Goal: Task Accomplishment & Management: Complete application form

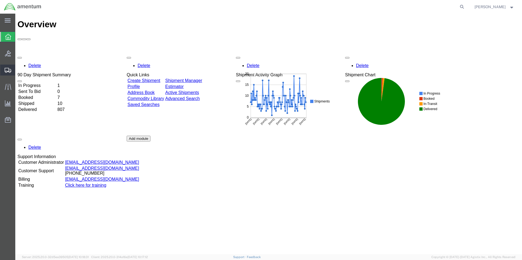
click at [0, 0] on span "Create Shipment" at bounding box center [0, 0] width 0 height 0
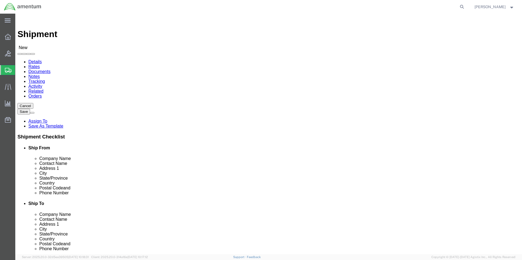
select select
type input "cb"
select select "49945"
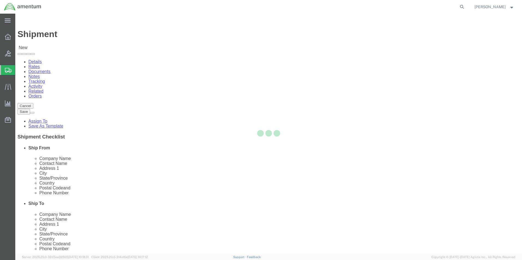
select select "[GEOGRAPHIC_DATA]"
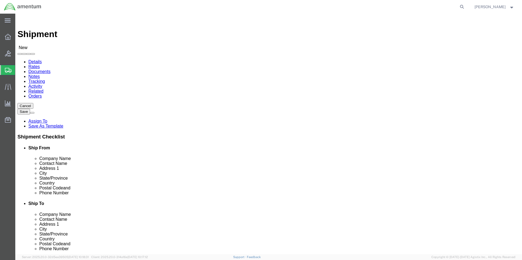
scroll to position [158, 0]
type input "cb"
select select "49951"
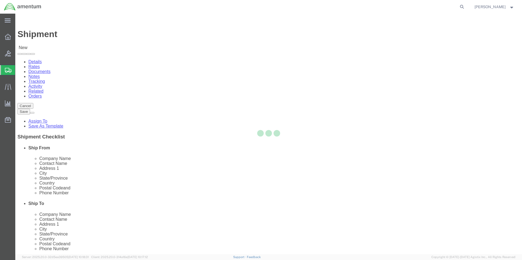
select select "AZ"
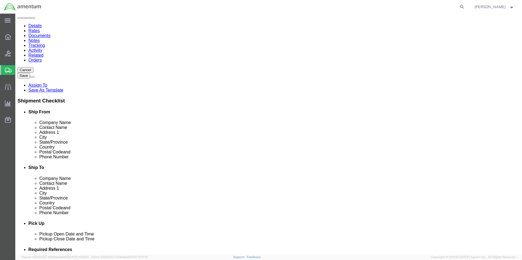
scroll to position [109, 0]
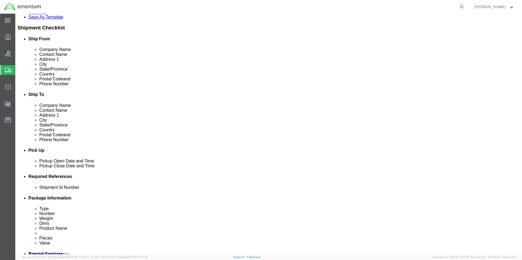
click div "[DATE] 2:00 PM"
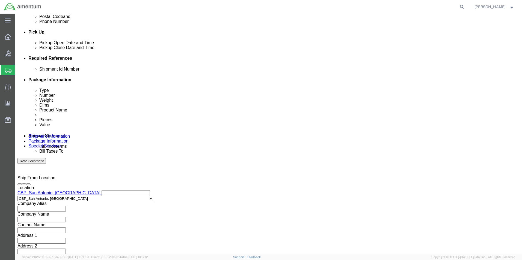
type input "4:00 PM"
click div "Close Time 4:00 PM Oct 08 2025 2:00 PM - Oct 08 2025 2:00 PM Cancel Apply"
click button "Apply"
click button "Add reference"
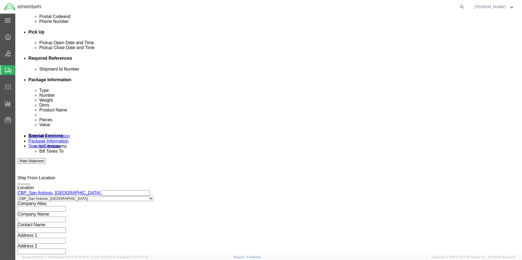
click button "Add reference"
click input "text"
type input "578-010057"
click div "Shipment Id Number 578-010057 Select Account Type Activity ID Airline Appointme…"
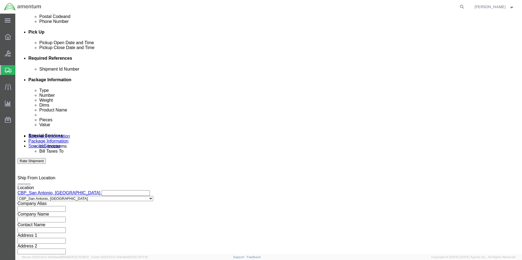
click select "Select Account Type Activity ID Airline Appointment Number ASN Batch Request # …"
select select "DEPT"
click select "Select Account Type Activity ID Airline Appointment Number ASN Batch Request # …"
click input "text"
type input "CBP"
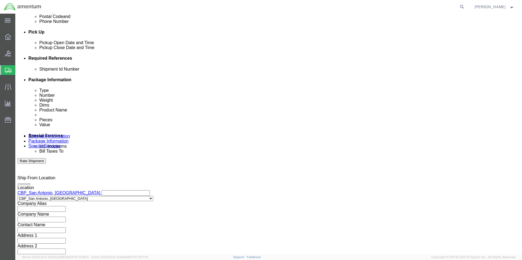
click select "Select Account Type Activity ID Airline Appointment Number ASN Batch Request # …"
select select "PROJNUM"
click select "Select Account Type Activity ID Airline Appointment Number ASN Batch Request # …"
click input "text"
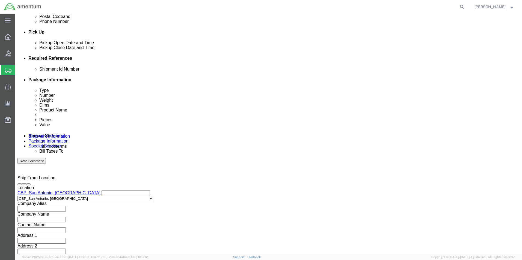
type input "6118.04.03.2219.000.WST.0000"
click div "Select Account Type Activity ID Airline Appointment Number ASN Batch Request # …"
drag, startPoint x: 61, startPoint y: 118, endPoint x: 48, endPoint y: 129, distance: 16.8
click select "Select Account Type Activity ID Airline Appointment Number ASN Batch Request # …"
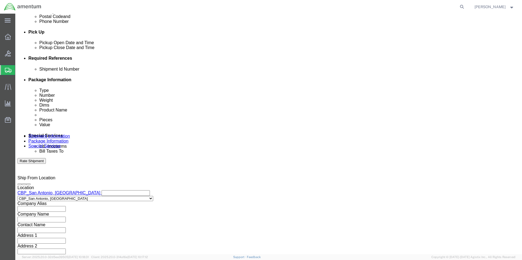
select select "CUSTREF"
click select "Select Account Type Activity ID Airline Appointment Number ASN Batch Request # …"
click div "Select Account Type Activity ID Airline Appointment Number ASN Batch Request # …"
click input "text"
type input "578-010057"
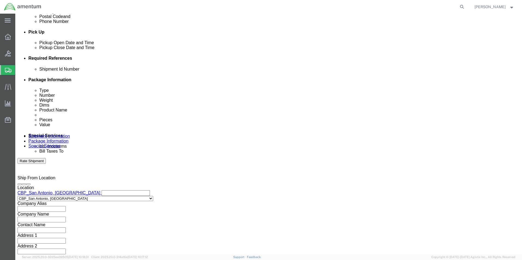
click select "Select Air Less than Truckload Multi-Leg Ocean Freight Rail Small Parcel Truckl…"
select select "SMAL"
click select "Select Air Less than Truckload Multi-Leg Ocean Freight Rail Small Parcel Truckl…"
click button "Continue"
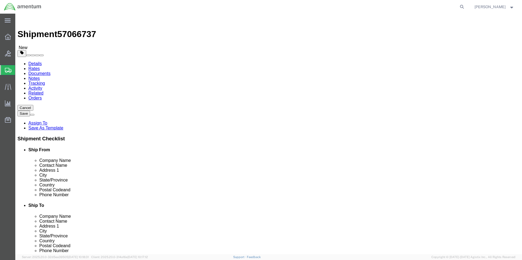
click select "Select Bale(s) Basket(s) Bolt(s) Bottle(s) Buckets Bulk Bundle(s) Can(s) Cardbo…"
select select "LBX"
click select "Select Bale(s) Basket(s) Bolt(s) Bottle(s) Buckets Bulk Bundle(s) Can(s) Cardbo…"
type input "17.50"
type input "12.50"
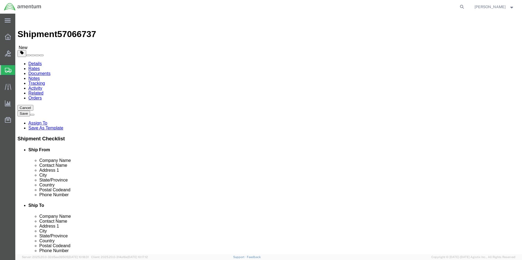
type input "3.00"
drag, startPoint x: 91, startPoint y: 128, endPoint x: 72, endPoint y: 126, distance: 19.0
click div "0.00 Select kgs lbs"
type input "1.5"
click link "Add Content"
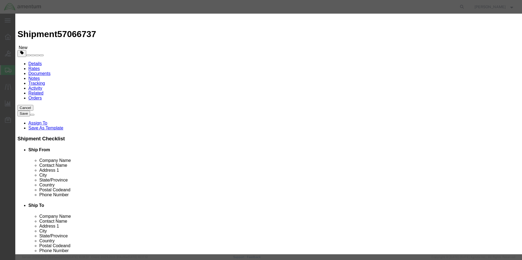
drag, startPoint x: 196, startPoint y: 55, endPoint x: 180, endPoint y: 41, distance: 20.5
click input "text"
click input "350A37112602 Scissor Link SN: SD2043"
type input "350A37112602 Scissor Link SN: PMA2787"
drag, startPoint x: 175, startPoint y: 53, endPoint x: 133, endPoint y: 47, distance: 41.6
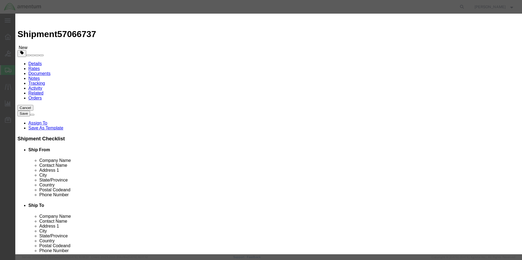
click div "Product Name 350A37112602 Scissor Link SN: PMA2787 350A37112602 Pieces 0 Select…"
type input "1"
click input "text"
type input "1500.00"
click button "Save & Close"
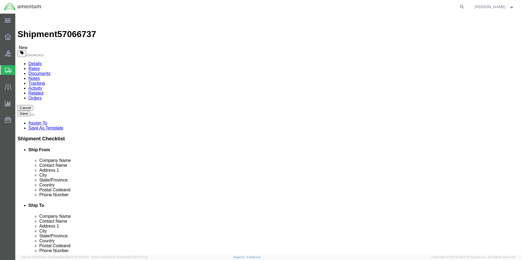
click button "Continue"
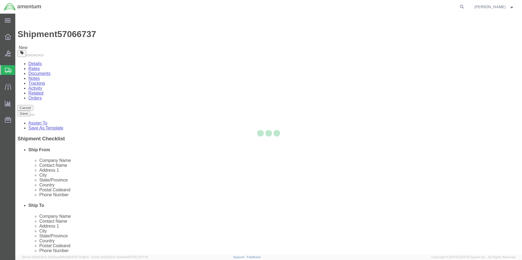
select select
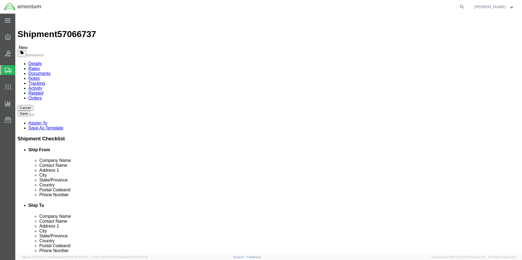
click button "Rate Shipment"
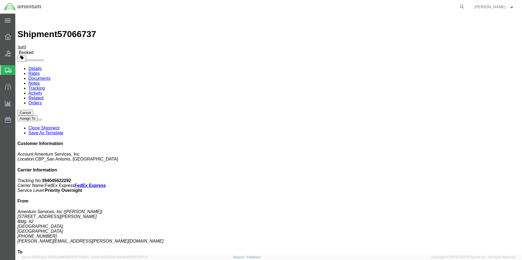
drag, startPoint x: 228, startPoint y: 96, endPoint x: 237, endPoint y: 105, distance: 12.9
click at [38, 66] on link "Details" at bounding box center [34, 68] width 13 height 5
click link "Schedule pickup request"
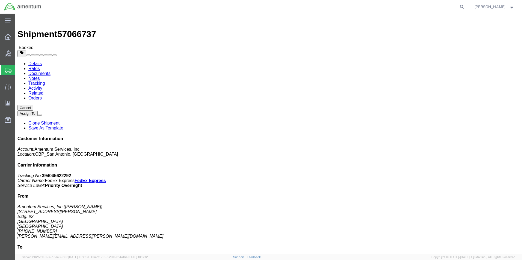
click at [0, 0] on span "Create Shipment" at bounding box center [0, 0] width 0 height 0
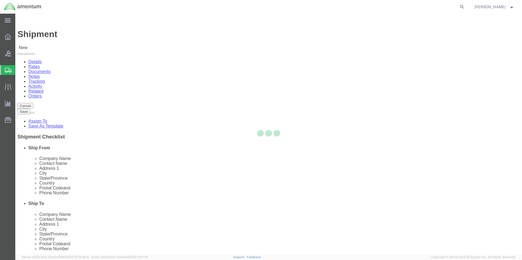
select select
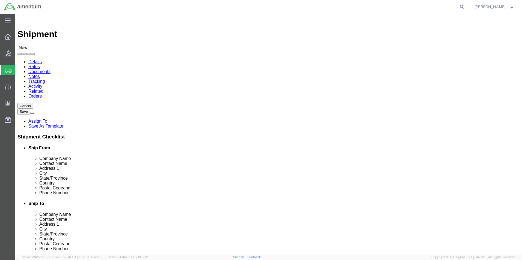
scroll to position [109, 0]
type input "cbp"
select select "49945"
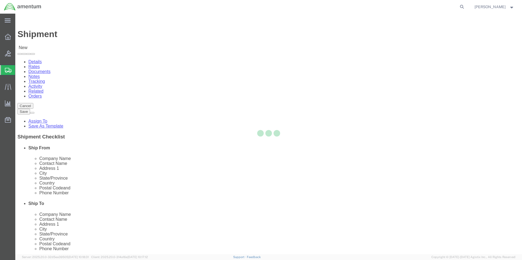
select select "[GEOGRAPHIC_DATA]"
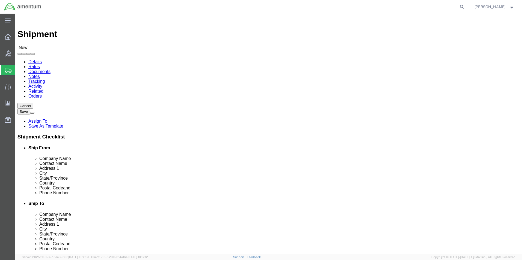
scroll to position [158, 0]
type input "cbp"
select select "49914"
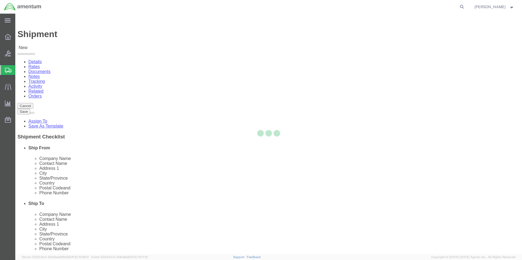
select select "[GEOGRAPHIC_DATA]"
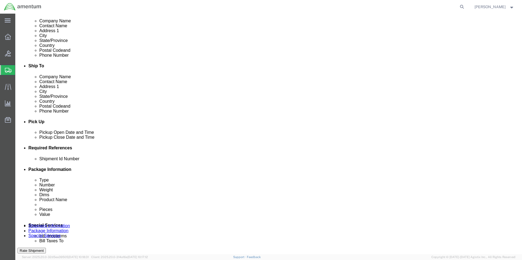
scroll to position [164, 0]
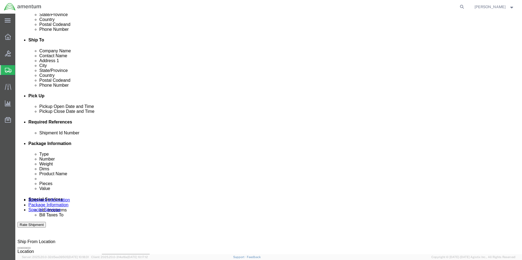
click button "Add reference"
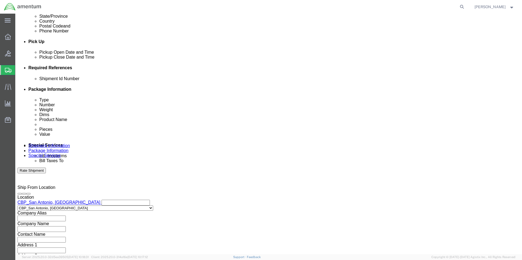
scroll to position [218, 0]
click select "Select Air Less than Truckload Multi-Leg Ocean Freight Rail Small Parcel Truckl…"
select select "TL"
click select "Select Air Less than Truckload Multi-Leg Ocean Freight Rail Small Parcel Truckl…"
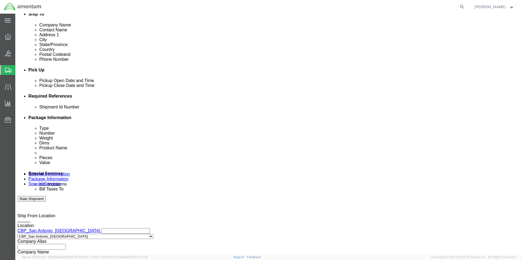
scroll to position [191, 0]
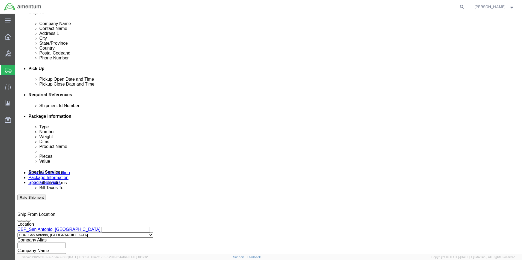
click input "text"
type input "496-004849"
click select "Select Account Type Activity ID Airline Appointment Number ASN Batch Request # …"
select select "CUSTREF"
click select "Select Account Type Activity ID Airline Appointment Number ASN Batch Request # …"
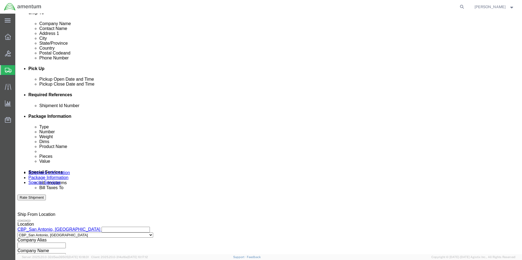
click input "text"
type input "496-004849"
drag, startPoint x: 176, startPoint y: 142, endPoint x: 183, endPoint y: 149, distance: 9.7
click select "Select Account Type Activity ID Airline Appointment Number ASN Batch Request # …"
select select "DEPT"
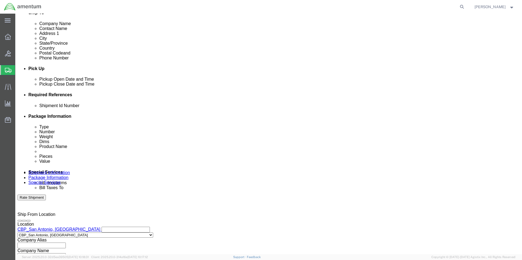
click select "Select Account Type Activity ID Airline Appointment Number ASN Batch Request # …"
click div "Shipment Id Number 496-004849 Select Account Type Activity ID Airline Appointme…"
click input "text"
type input "CBP"
click select "Select Account Type Activity ID Airline Appointment Number ASN Batch Request # …"
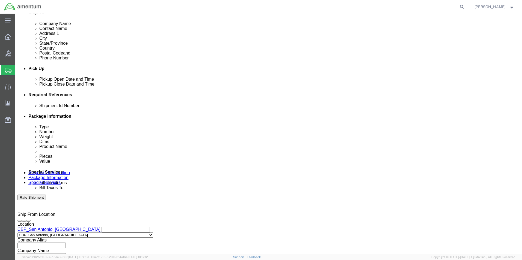
select select "PROJNUM"
click select "Select Account Type Activity ID Airline Appointment Number ASN Batch Request # …"
click input "text"
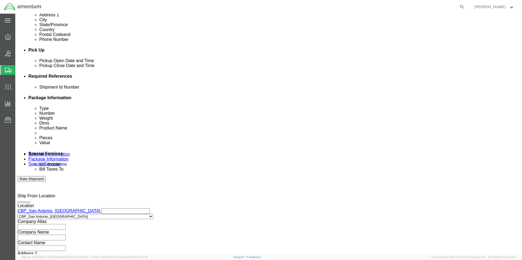
scroll to position [218, 0]
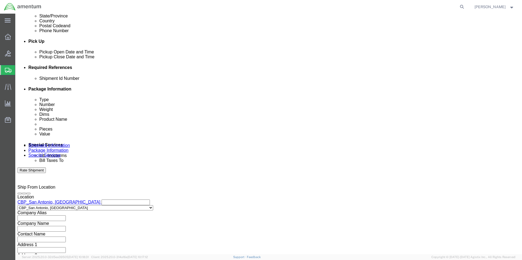
type input "6118.04.03.2219.000.WST.0000"
click select "Select 1-Ton (PSS) 10 Wheel 10 Yard Dump Truck 20 Yard Dump Truck Bobtail Botto…"
click div
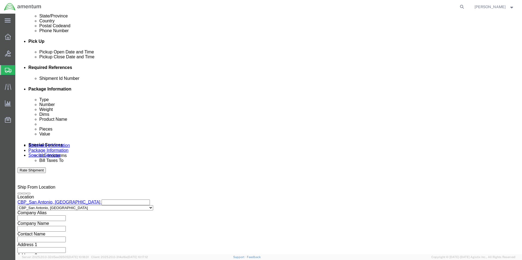
click div
click select "Select 1-Ton (PSS) 10 Wheel 10 Yard Dump Truck 20 Yard Dump Truck Bobtail Botto…"
select select "FLBD"
click select "Select 1-Ton (PSS) 10 Wheel 10 Yard Dump Truck 20 Yard Dump Truck Bobtail Botto…"
click select "Select 35 Feet 20 Feet 28 Feet 53 Feet 40 Feet 48 Feet"
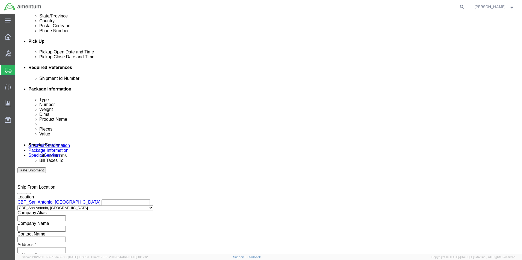
select select "35FT"
click select "Select 35 Feet 20 Feet 28 Feet 53 Feet 40 Feet 48 Feet"
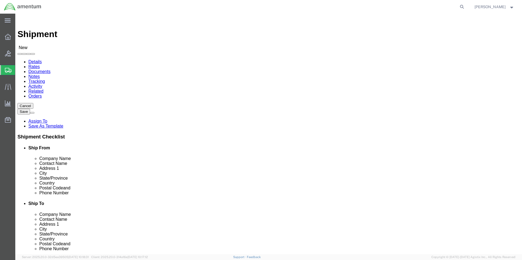
scroll to position [982, 0]
select select "49938"
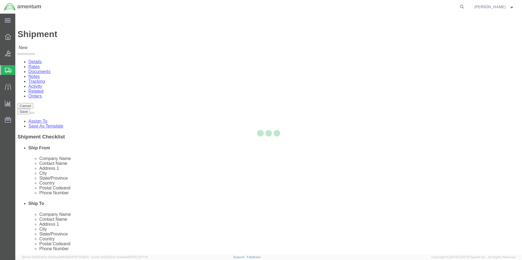
select select "NM"
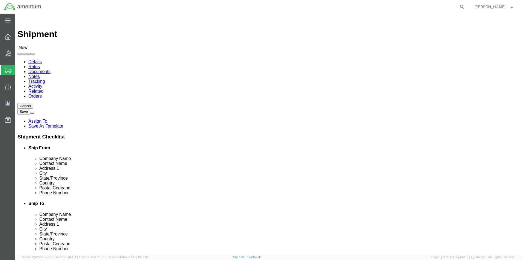
scroll to position [109, 0]
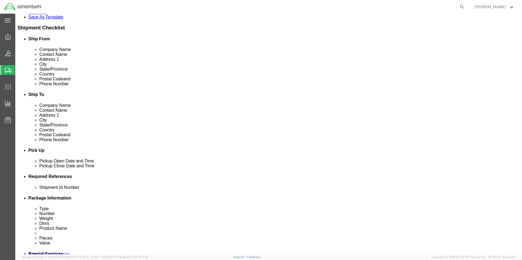
click input "text"
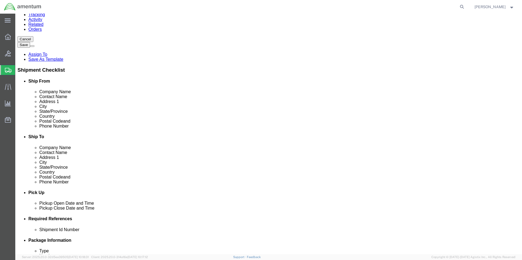
scroll to position [27, 0]
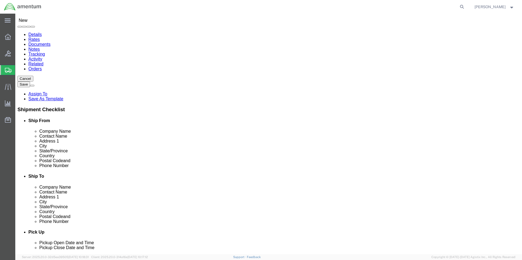
drag, startPoint x: 310, startPoint y: 85, endPoint x: 259, endPoint y: 87, distance: 51.1
click div "Contact Name"
type input "[PERSON_NAME]"
click label "Contact Name"
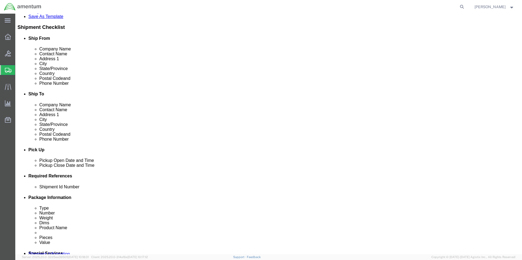
scroll to position [136, 0]
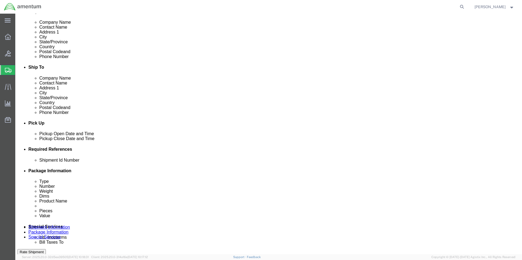
click div "[DATE] 2:00 PM"
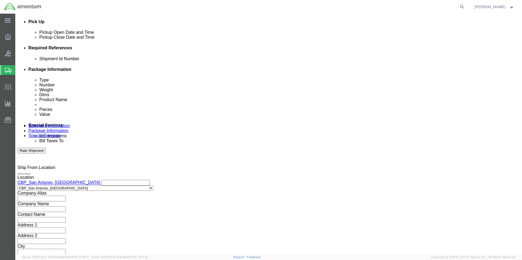
click button "Apply"
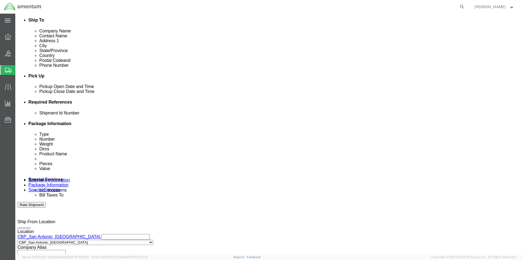
scroll to position [183, 0]
click div "[DATE] 1:00 PM"
click input "1:00 PM"
click div "Open Time 07:00 PM"
click input "7:00 PM"
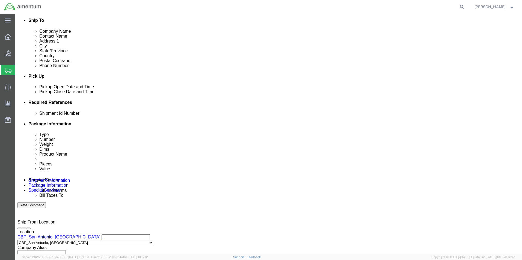
click input "7:00 PM"
type input "7:00 am"
click button "Apply"
click div "[DATE] 8:00 AM"
click input "2:00 AM"
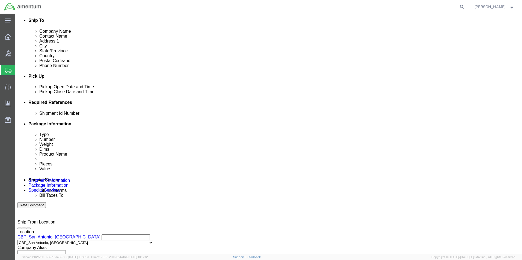
type input "2:00 pm"
click button "Apply"
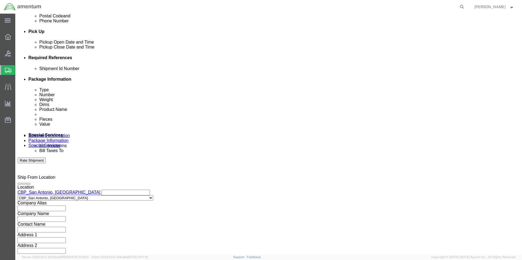
scroll to position [238, 0]
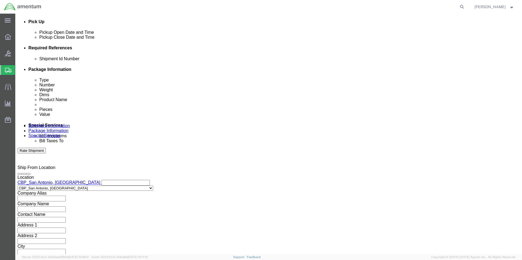
click input "496-004849"
type input "496-004849-Landing pad"
click input "496-004849"
type input "496-004849-Landing pad"
click select "Select 35 Feet 20 Feet 28 Feet 53 Feet 40 Feet 48 Feet"
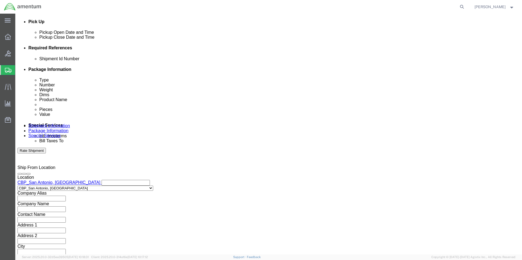
select select "20FT"
click select "Select 35 Feet 20 Feet 28 Feet 53 Feet 40 Feet 48 Feet"
click div "Please fix the following errors Ship From Location Location [GEOGRAPHIC_DATA], …"
click button "Continue"
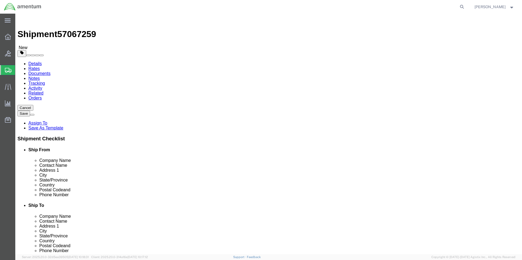
click select "Select Bale(s) Basket(s) Bolt(s) Bottle(s) Buckets Bulk Bundle(s) Can(s) Cardbo…"
select select "YRPK"
click select "Select Bale(s) Basket(s) Bolt(s) Bottle(s) Buckets Bulk Bundle(s) Can(s) Cardbo…"
click input "text"
type input "16.5"
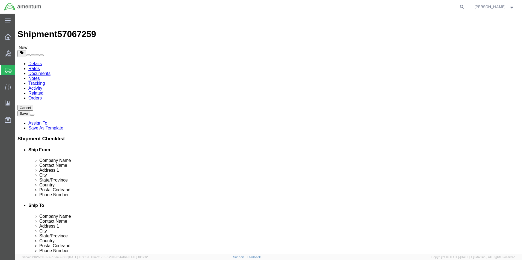
click input "text"
type input "8.5"
click input "text"
type input "4"
drag, startPoint x: 92, startPoint y: 125, endPoint x: 69, endPoint y: 124, distance: 23.5
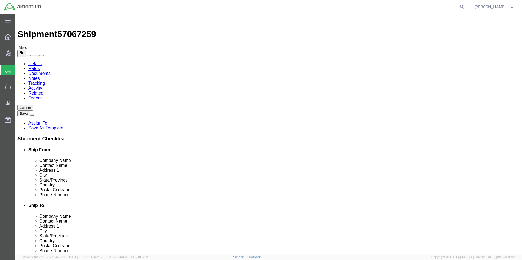
click div "Weight 0.00 Select kgs lbs Ship. t°"
click input "0.00"
drag, startPoint x: 90, startPoint y: 126, endPoint x: 67, endPoint y: 130, distance: 23.4
click div "Package Type Select Bale(s) Basket(s) Bolt(s) Bottle(s) Buckets Bulk Bundle(s) …"
type input "600.00"
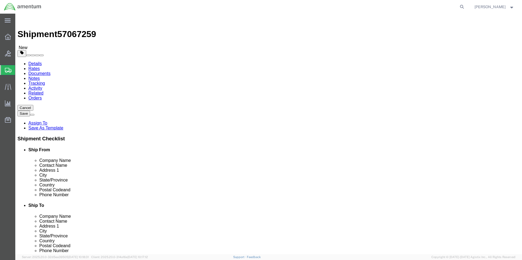
click link "Add Content"
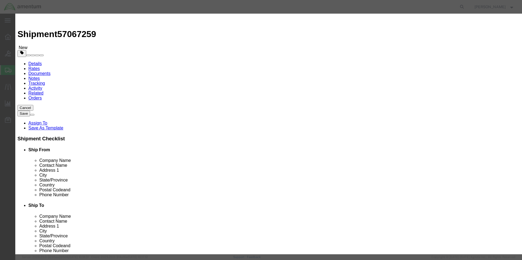
click input "text"
type input "16x16-platform sn:wst00267"
click input "0"
type input "1"
click input "text"
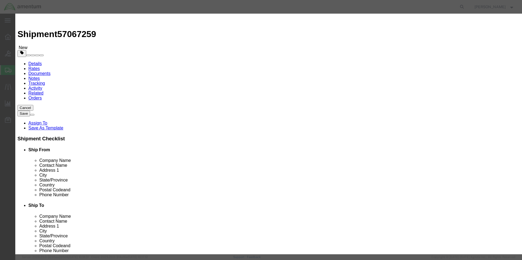
type input "5000.00"
click textarea
click button "Save & Close"
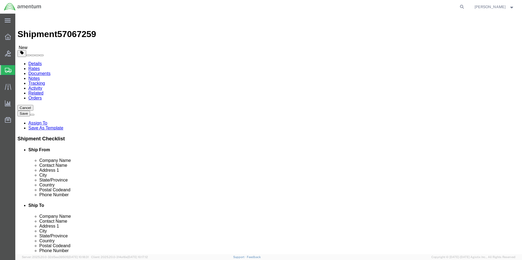
click button "Continue"
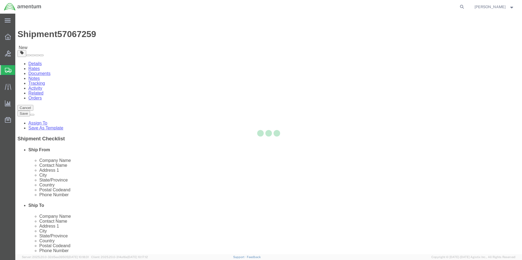
select select
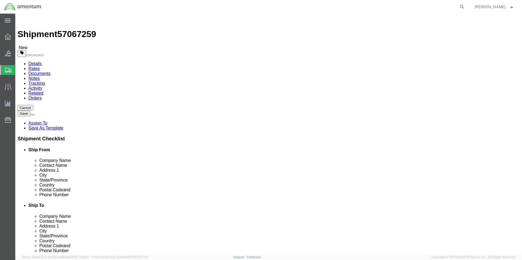
click button "Rate Shipment"
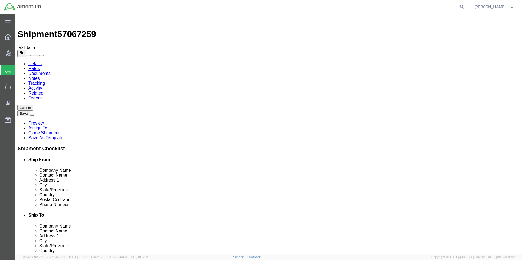
click at [33, 61] on link "Details" at bounding box center [34, 63] width 13 height 5
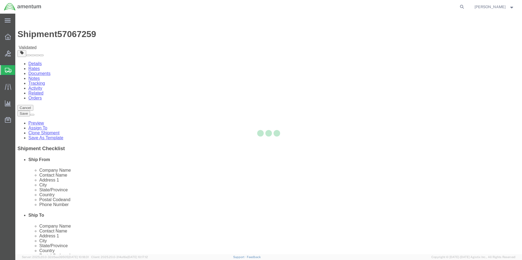
select select "49945"
select select "49938"
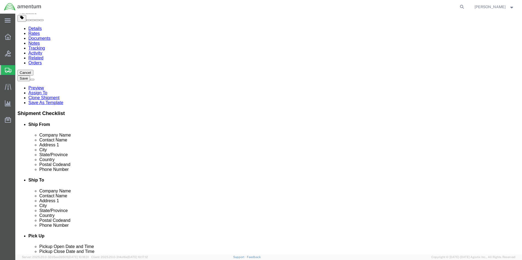
scroll to position [82, 0]
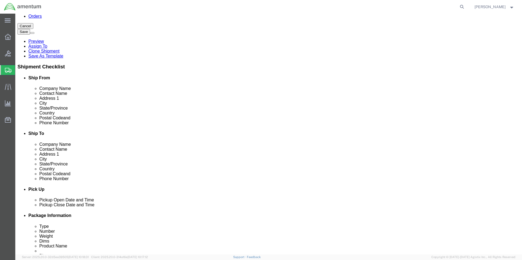
drag, startPoint x: 70, startPoint y: 34, endPoint x: 72, endPoint y: 38, distance: 4.7
click icon
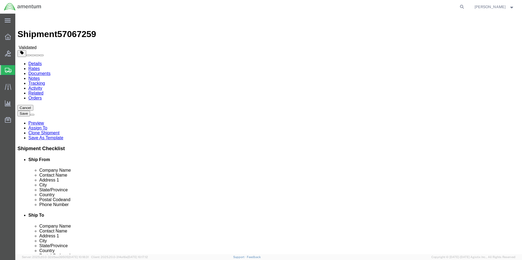
click icon
click button "Rate Shipment"
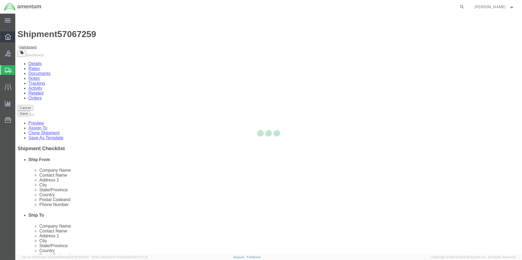
click at [7, 37] on icon at bounding box center [8, 37] width 6 height 6
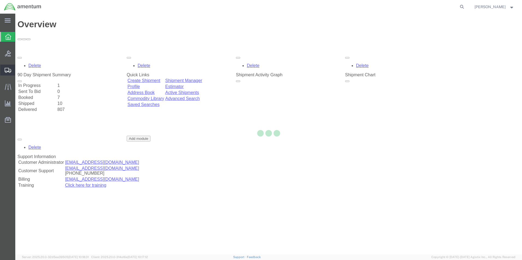
click at [9, 69] on icon at bounding box center [8, 70] width 7 height 5
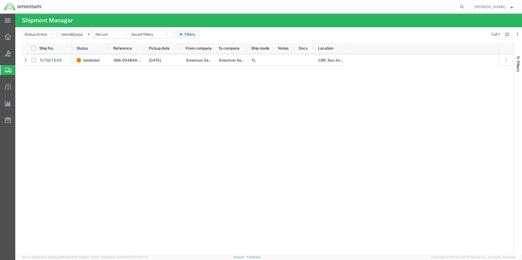
click at [0, 0] on span "Create Shipment" at bounding box center [0, 0] width 0 height 0
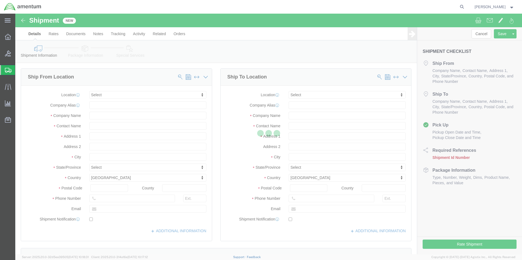
select select
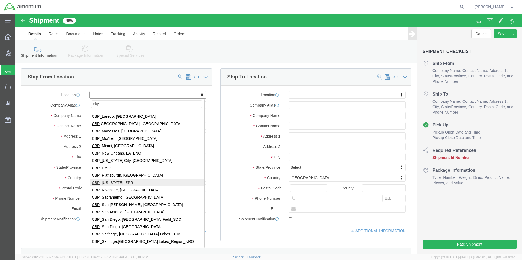
scroll to position [158, 0]
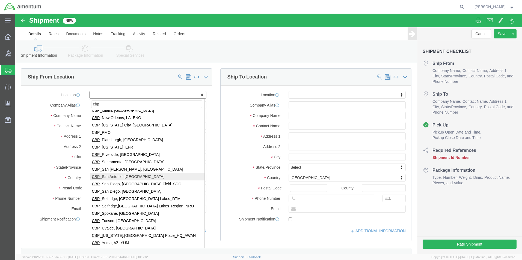
type input "cbp"
select select "49945"
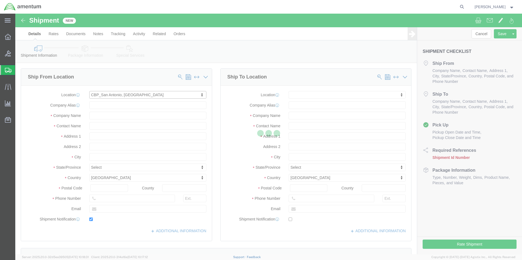
type input "[STREET_ADDRESS][PERSON_NAME]"
type input "Bldg. #2"
type input "78216"
type input "[PHONE_NUMBER]"
type input "[PERSON_NAME][EMAIL_ADDRESS][PERSON_NAME][DOMAIN_NAME]"
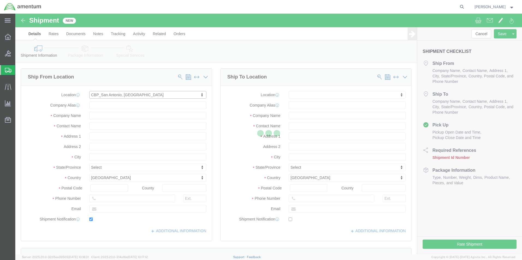
checkbox input "true"
type input "Amentum Services, Inc"
type input "[PERSON_NAME]"
type input "San Antonio"
select select "[GEOGRAPHIC_DATA]"
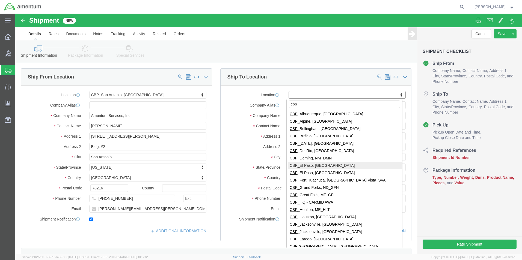
type input "cbp"
select select "49939"
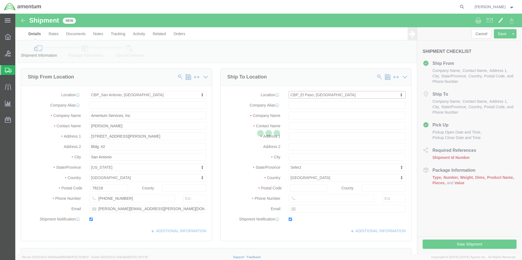
type input "[STREET_ADDRESS][PERSON_NAME]"
type input "79925"
type input "[PHONE_NUMBER]"
type input "[DATE][EMAIL_ADDRESS][PERSON_NAME][DOMAIN_NAME]"
checkbox input "true"
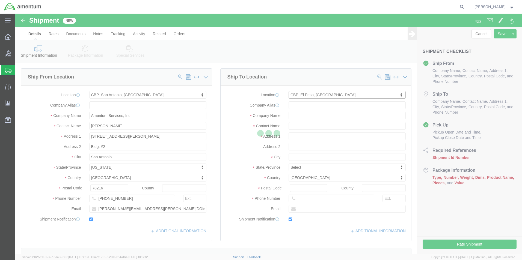
type input "Amentum Services, Inc"
type input "[DATE][PERSON_NAME]"
type input "[GEOGRAPHIC_DATA]"
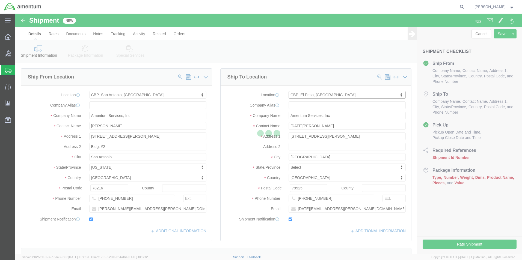
select select "[GEOGRAPHIC_DATA]"
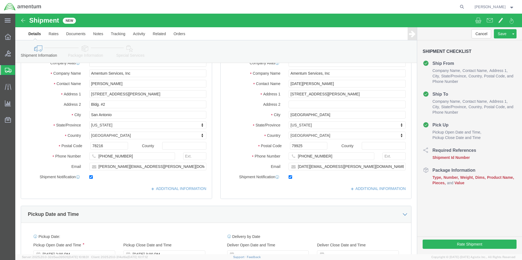
scroll to position [109, 0]
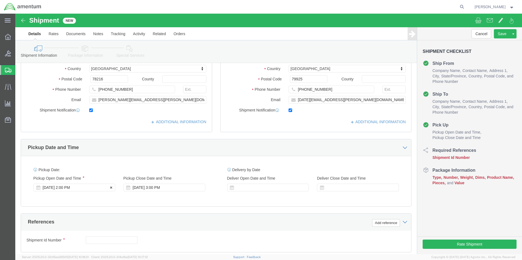
click div "[DATE] 2:00 PM"
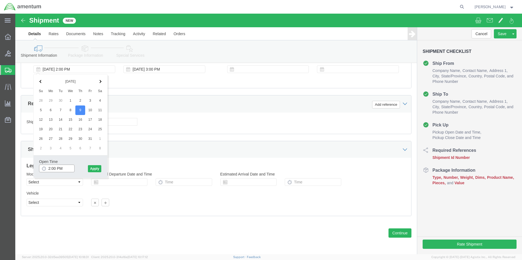
click input "2:00 PM"
click input "8:00 PM"
type input "8:00 AM"
click button "Apply"
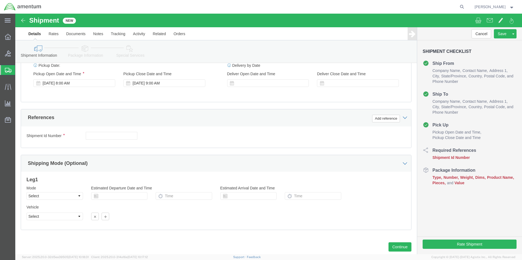
scroll to position [200, 0]
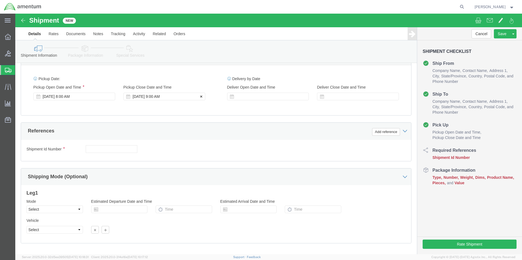
click div "[DATE] 9:00 AM"
click input "2:00 AM"
type input "2:00 pm"
click div "[DATE] 8:00 AM"
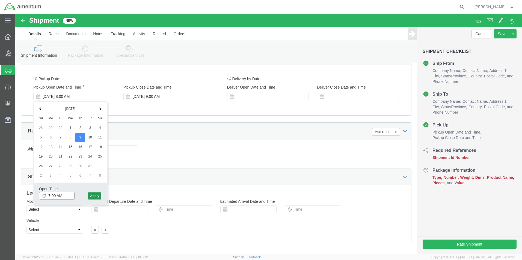
type input "7:00 AM"
click button "Apply"
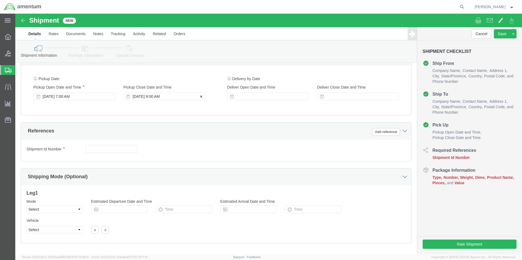
click div "[DATE] 9:00 AM"
click button "Apply"
click div "[DATE] 7:00 AM"
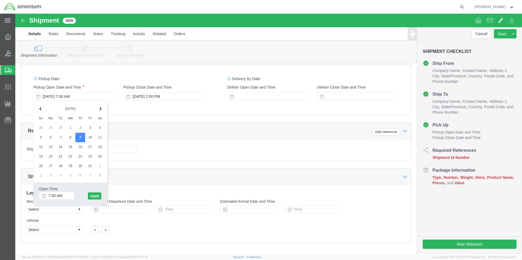
click div "References Add reference"
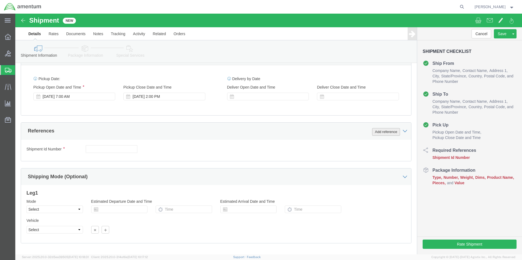
click button "Add reference"
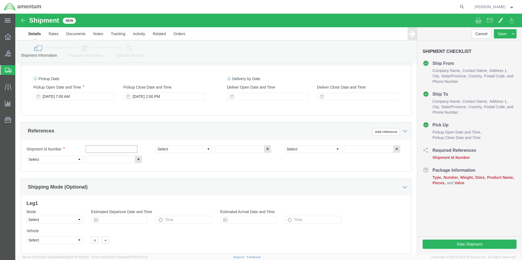
click input "text"
type input "496-004847"
click select "Select Account Type Activity ID Airline Appointment Number ASN Batch Request # …"
select select "CUSTREF"
click select "Select Account Type Activity ID Airline Appointment Number ASN Batch Request # …"
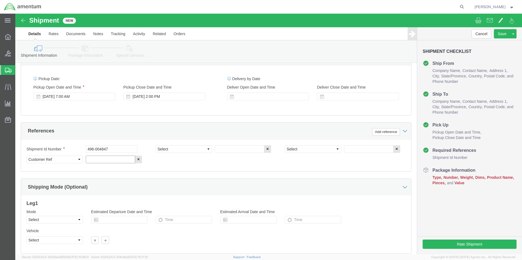
click input "text"
type input "496-004847 Tug"
click select "Select Account Type Activity ID Airline Appointment Number ASN Batch Request # …"
select select "DEPT"
click select "Select Account Type Activity ID Airline Appointment Number ASN Batch Request # …"
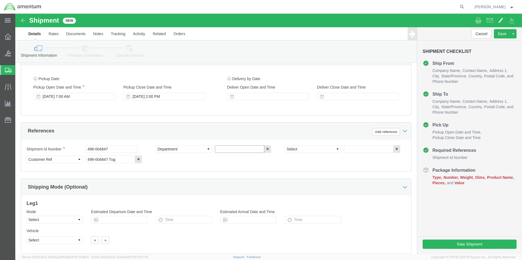
click input "text"
type input "CBP"
click div "Shipment Id Number 496-004847 Select Account Type Activity ID Airline Appointme…"
click select "Select Account Type Activity ID Airline Appointment Number ASN Batch Request # …"
select select "PROJNUM"
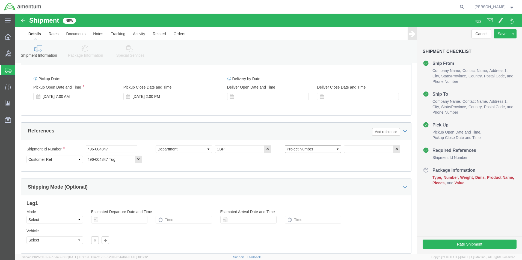
click select "Select Account Type Activity ID Airline Appointment Number ASN Batch Request # …"
click input "text"
type input "6118.04.03.2219.000.WST.0000"
click select "Select Air Less than Truckload Multi-Leg Ocean Freight Rail Small Parcel Truckl…"
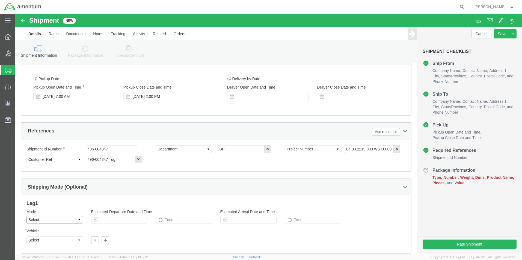
scroll to position [0, 0]
select select "TL"
click select "Select Air Less than Truckload Multi-Leg Ocean Freight Rail Small Parcel Truckl…"
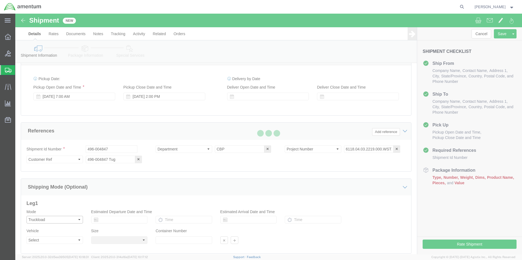
select select
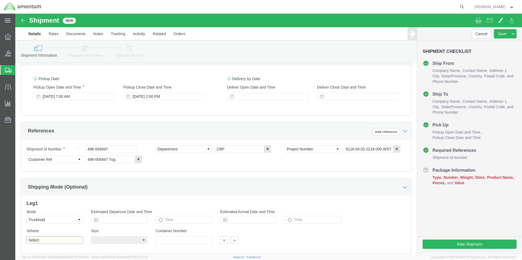
click select "Select 1-Ton (PSS) 10 Wheel 10 Yard Dump Truck 20 Yard Dump Truck Bobtail Botto…"
select select "FLBD"
click select "Select 1-Ton (PSS) 10 Wheel 10 Yard Dump Truck 20 Yard Dump Truck Bobtail Botto…"
click select "Select 35 Feet 20 Feet 28 Feet 53 Feet 40 Feet 48 Feet"
select select "20FT"
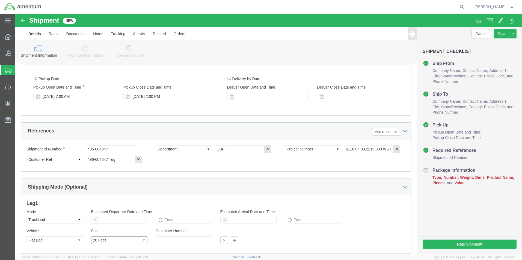
click select "Select 35 Feet 20 Feet 28 Feet 53 Feet 40 Feet 48 Feet"
click input "text"
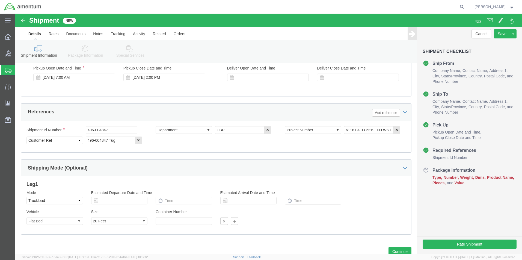
scroll to position [238, 0]
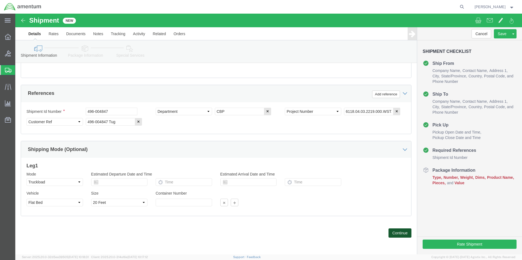
click button "Continue"
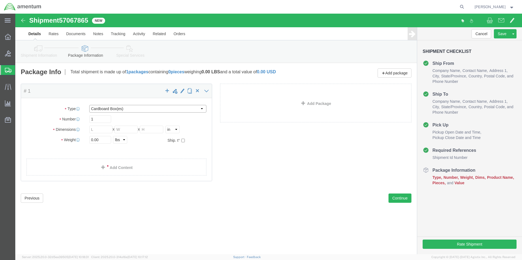
click select "Select Bale(s) Basket(s) Bolt(s) Bottle(s) Buckets Bulk Bundle(s) Can(s) Cardbo…"
select select "YRPK"
click select "Select Bale(s) Basket(s) Bolt(s) Bottle(s) Buckets Bulk Bundle(s) Can(s) Cardbo…"
click input "text"
type input "9.5"
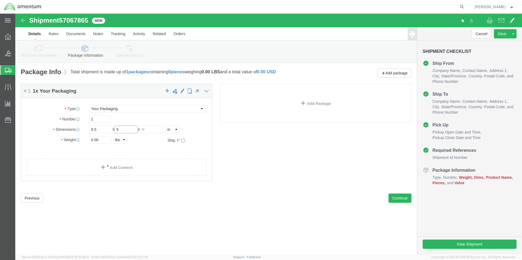
type input "5"
type input "6"
drag, startPoint x: 90, startPoint y: 128, endPoint x: 57, endPoint y: 124, distance: 33.5
click div "Weight 0.00 Select kgs lbs Ship. t°"
type input "3750"
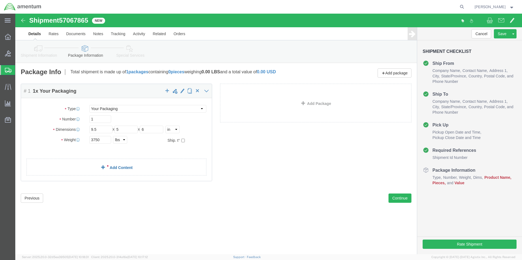
click span
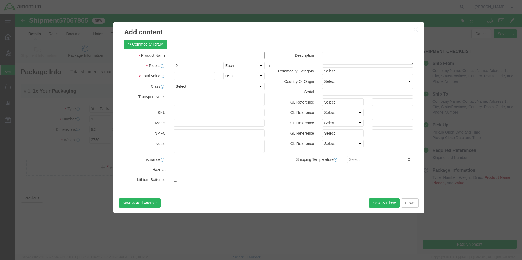
drag, startPoint x: 194, startPoint y: 55, endPoint x: 179, endPoint y: 42, distance: 20.5
click input "text"
type input "t"
type input "TUG PN: MA30-1 SN: 15528"
drag, startPoint x: 165, startPoint y: 51, endPoint x: 151, endPoint y: 50, distance: 14.2
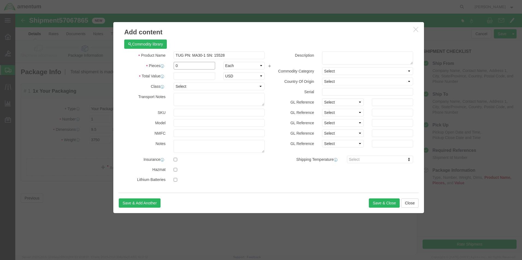
click div "Pieces 0 Select Bag Barrels 100Board Feet Bottle Box Blister Pack Carats Can Ca…"
type input "1"
drag, startPoint x: 161, startPoint y: 62, endPoint x: 168, endPoint y: 64, distance: 6.6
click input "text"
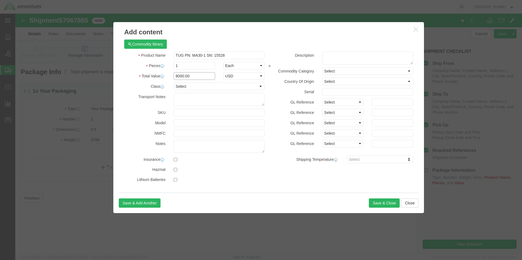
drag, startPoint x: 180, startPoint y: 64, endPoint x: 151, endPoint y: 68, distance: 29.4
click div "Product Name TUG PN: MA30-1 SN: 15528 tug Pieces 1 Select Bag Barrels 100Board …"
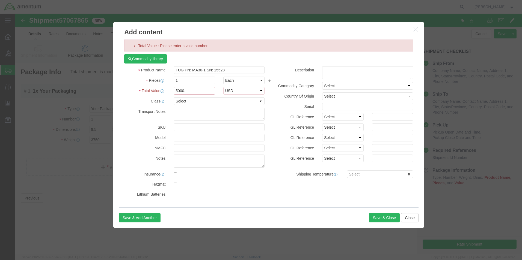
click input "5000."
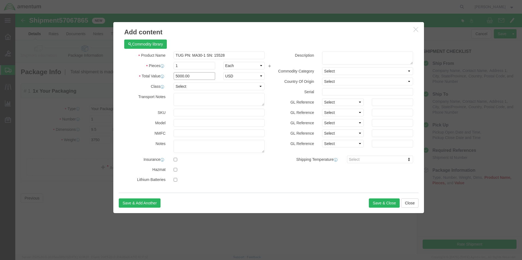
type input "5000.00"
drag, startPoint x: 211, startPoint y: 73, endPoint x: 230, endPoint y: 74, distance: 18.9
click select "Select 50 55 60 65 70 85 92.5 100 125 175 250 300 400"
click label "Serial"
click button "Save & Close"
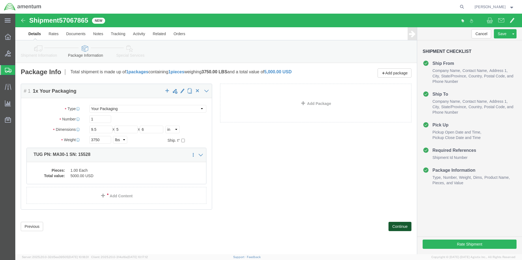
click button "Continue"
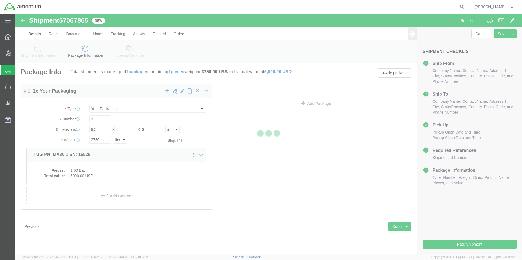
select select
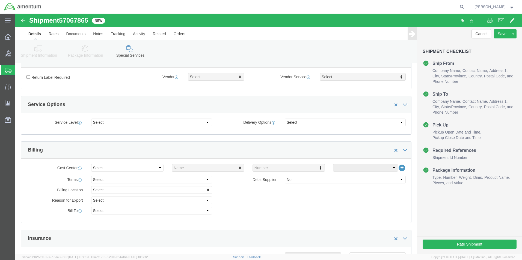
scroll to position [300, 0]
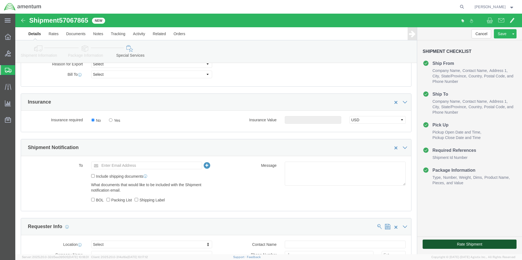
click button "Rate Shipment"
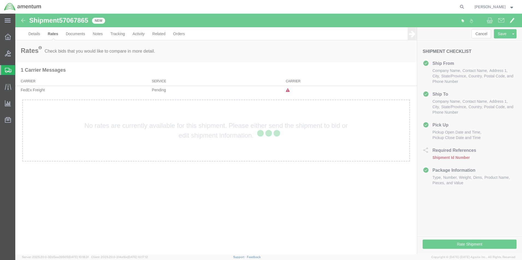
scroll to position [0, 0]
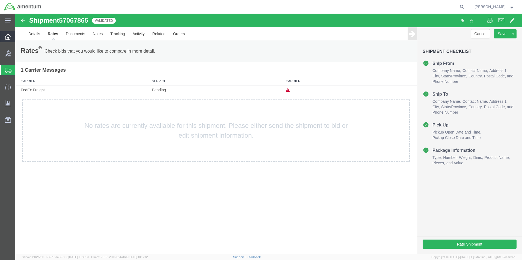
click at [2, 37] on div at bounding box center [7, 36] width 15 height 11
